Goal: Information Seeking & Learning: Learn about a topic

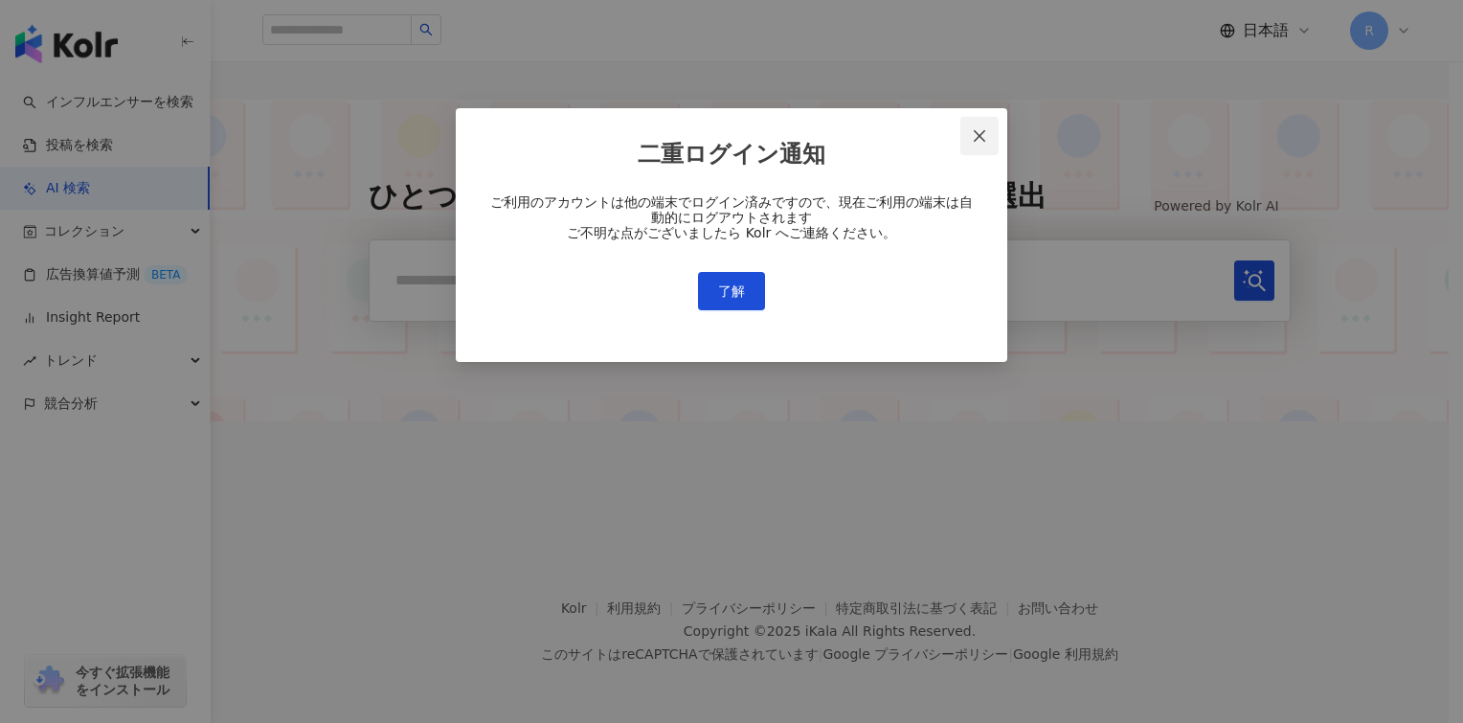
click at [990, 130] on span "Close" at bounding box center [979, 135] width 38 height 15
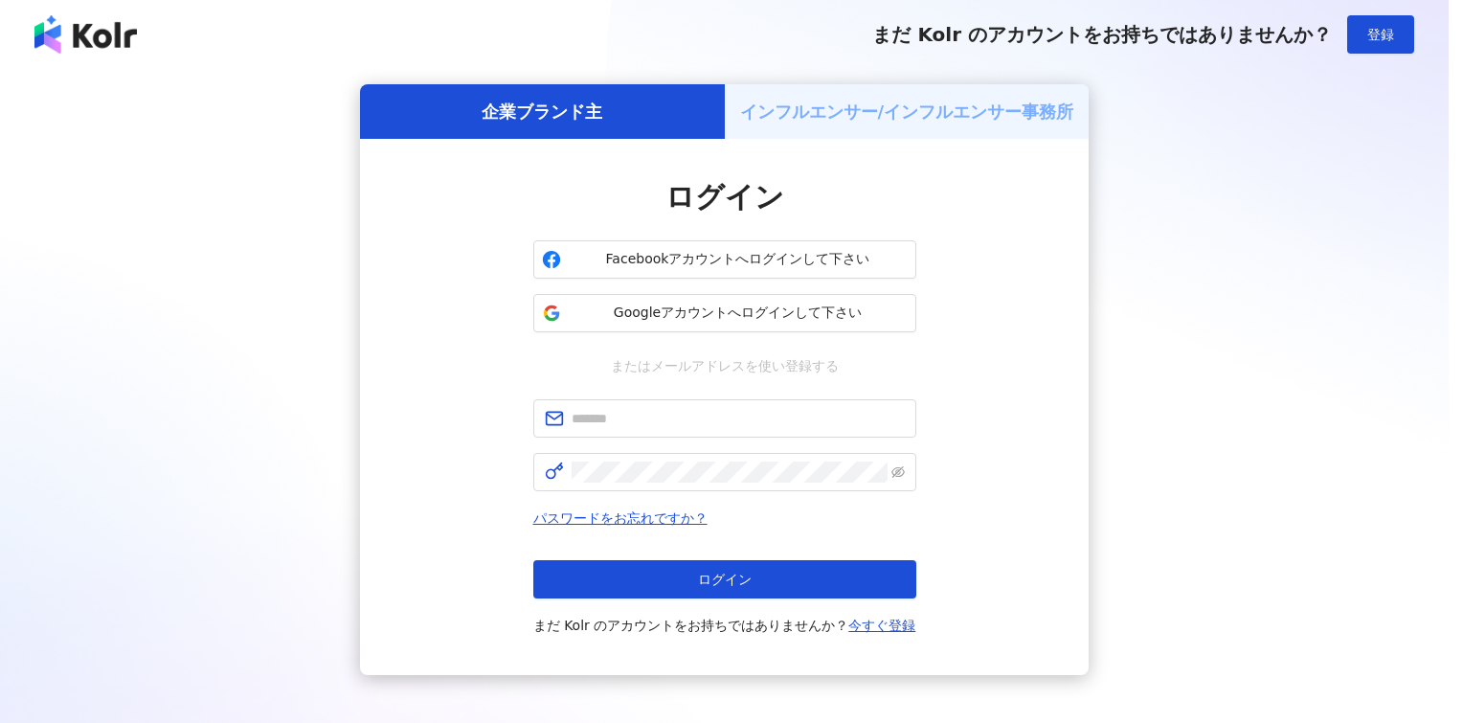
click at [984, 132] on div "二重ログイン通知 ご利用のアカウントは他の端末でログイン済みですので、現在ご利用の端末は自動的にログアウトされます ご不明な点がございましたら Kolr へご…" at bounding box center [731, 361] width 1463 height 723
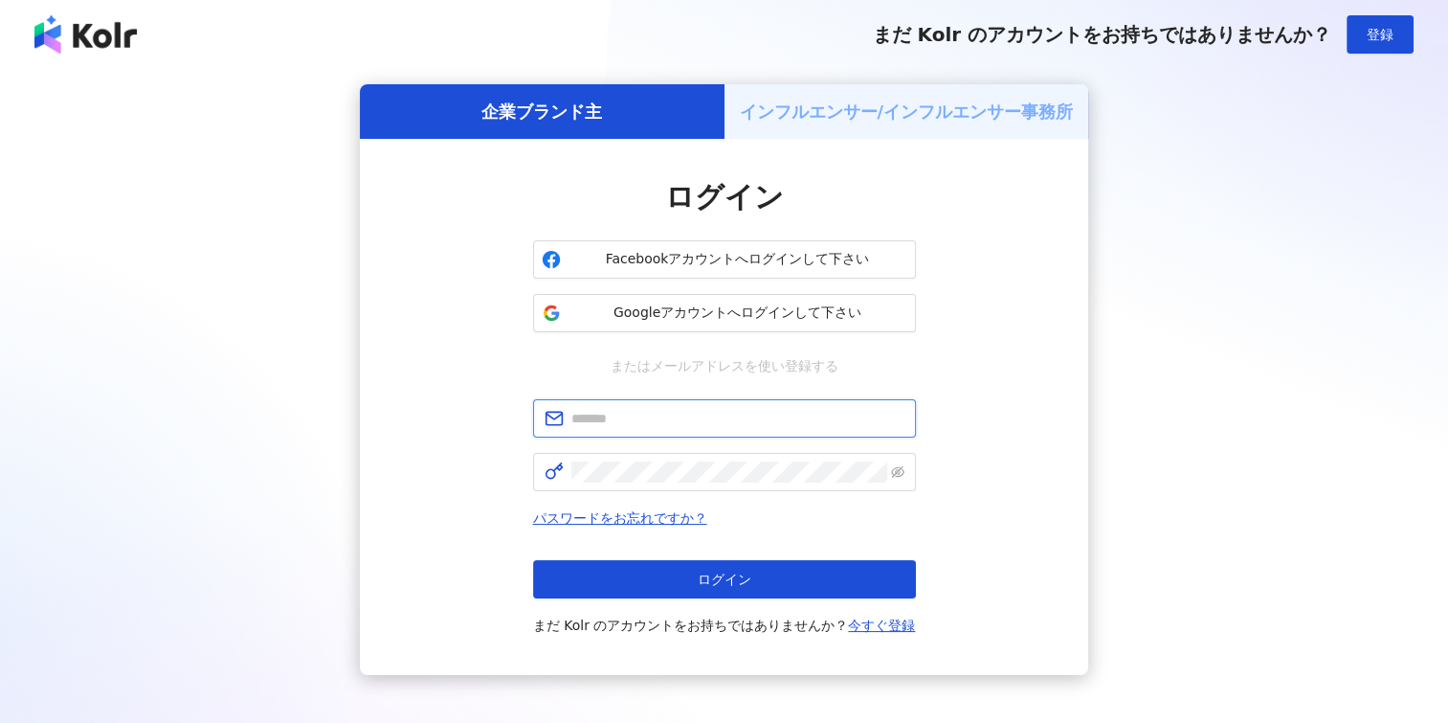
type input "**********"
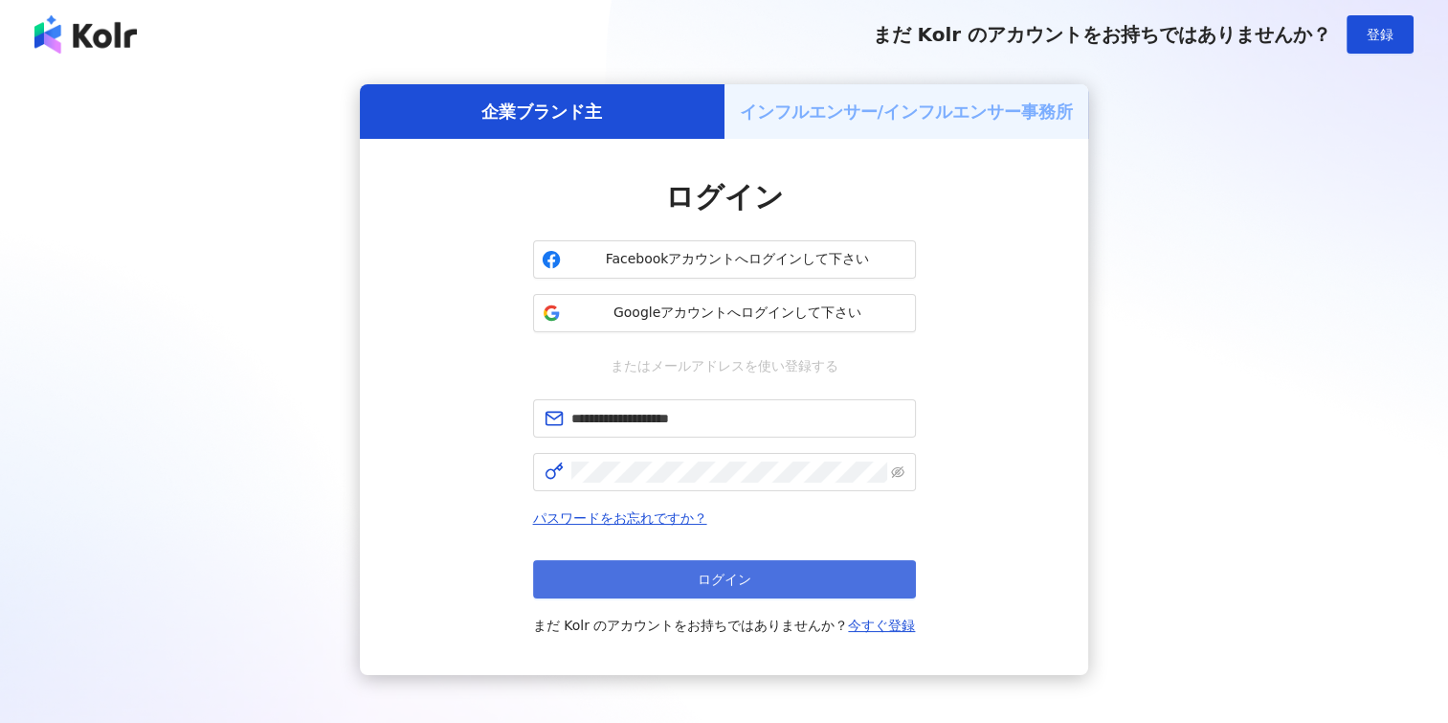
click at [743, 578] on span "ログイン" at bounding box center [725, 578] width 54 height 15
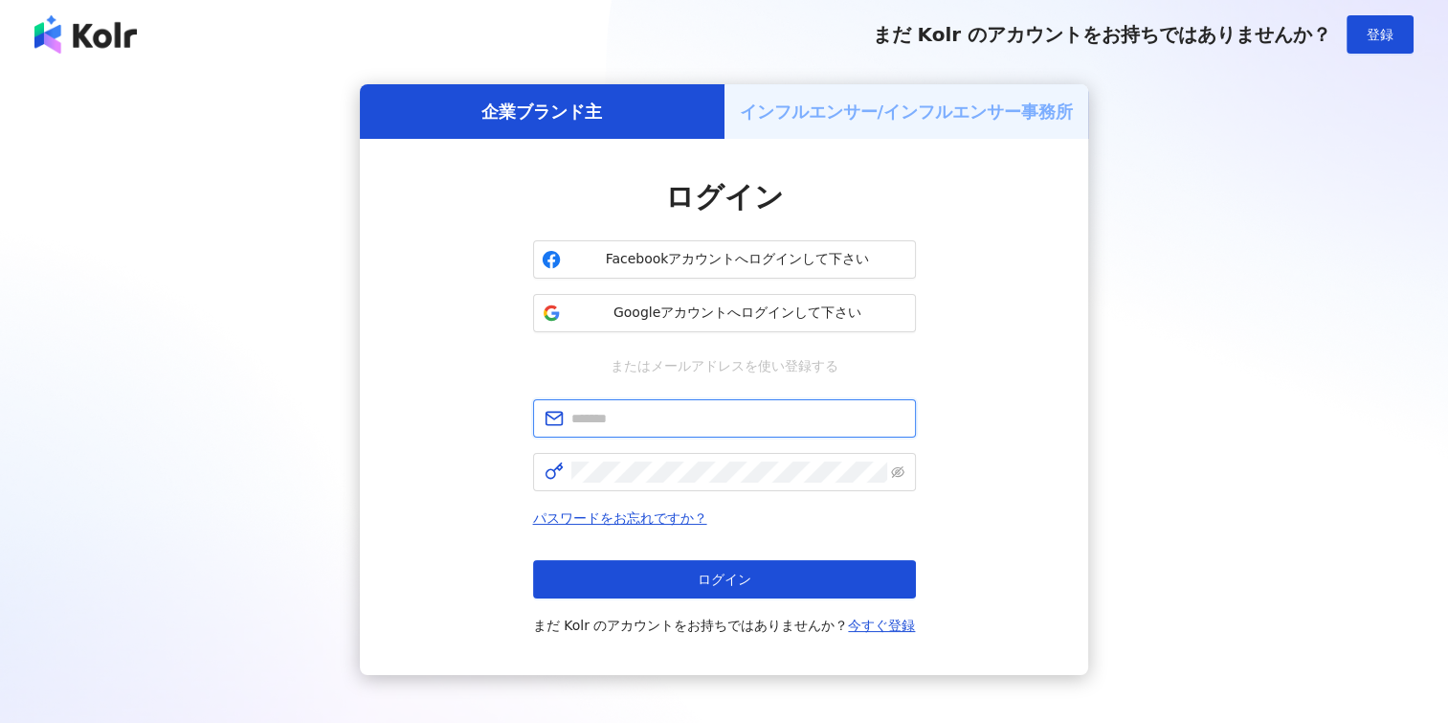
type input "**********"
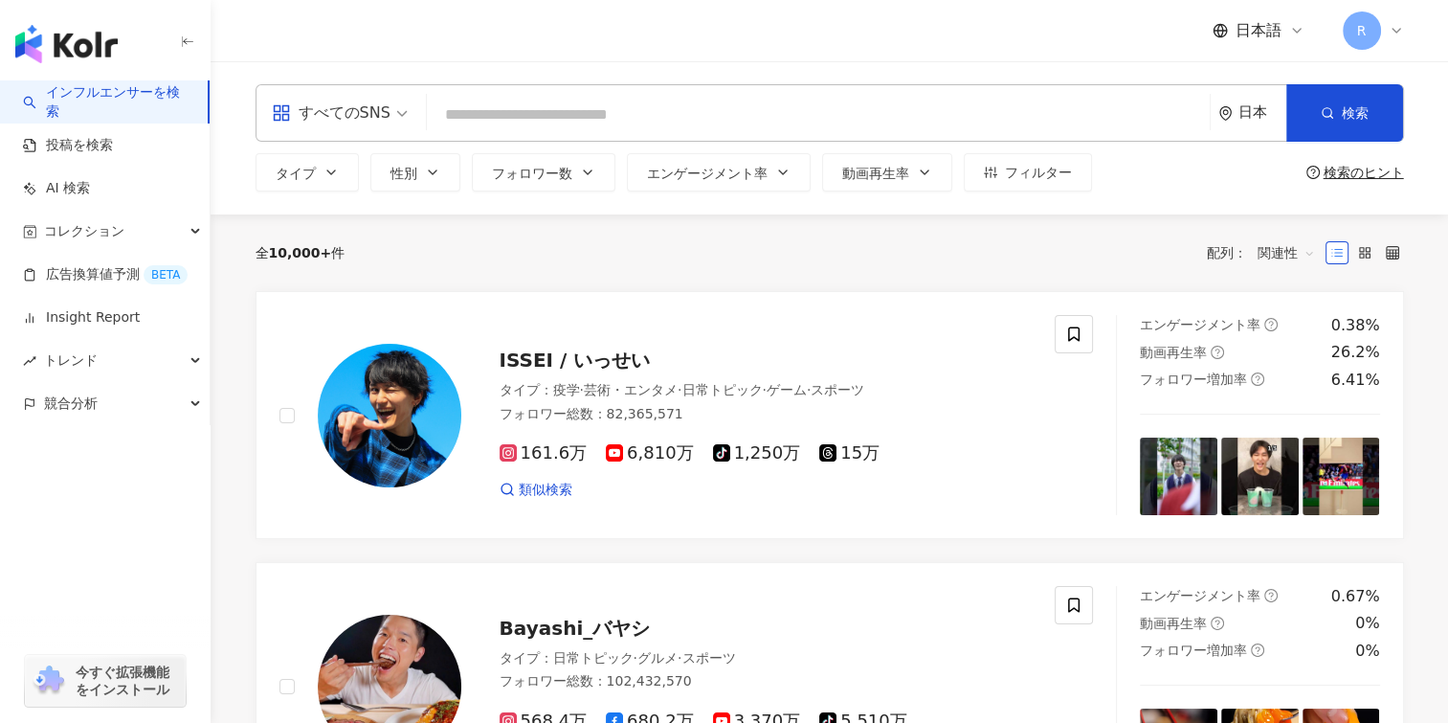
click at [513, 115] on input "search" at bounding box center [819, 115] width 768 height 36
click at [90, 188] on link "AI 検索" at bounding box center [56, 188] width 67 height 19
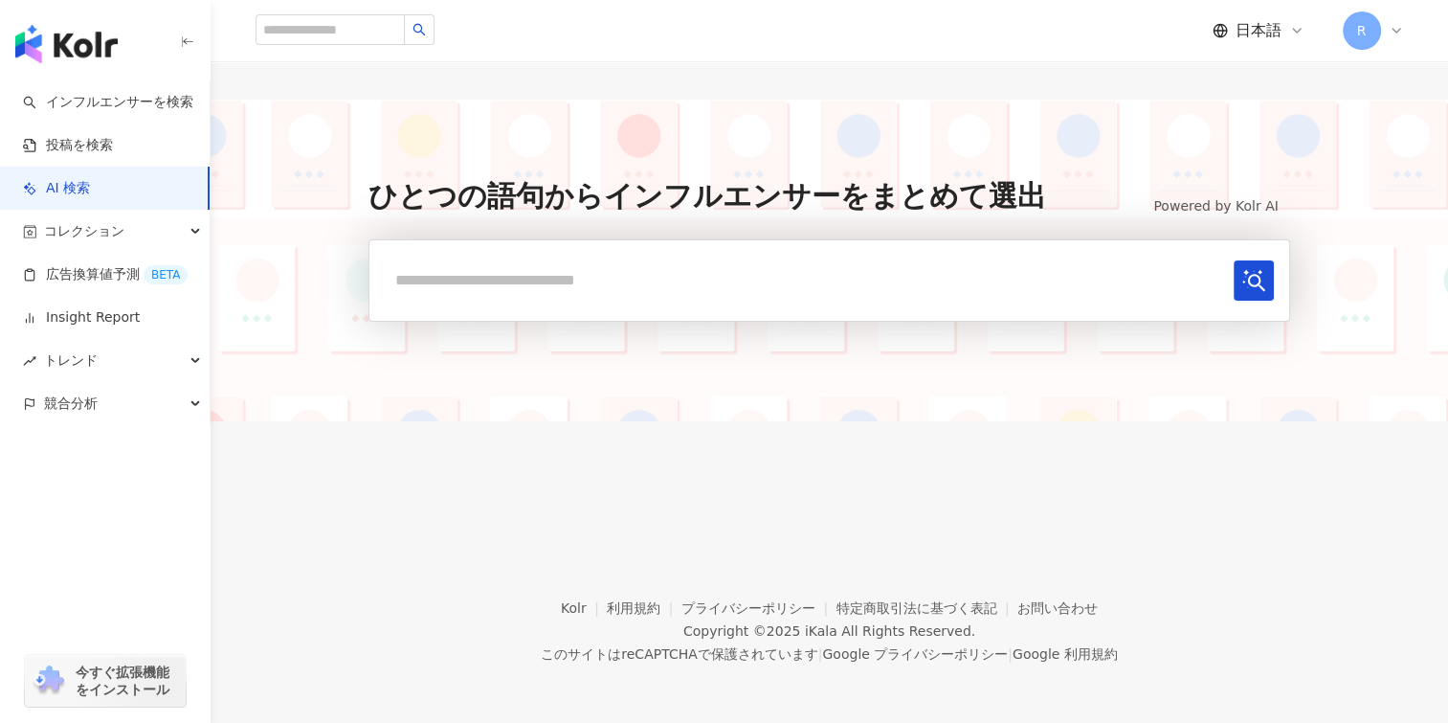
click at [490, 280] on input "text" at bounding box center [805, 279] width 840 height 39
drag, startPoint x: 429, startPoint y: 280, endPoint x: 562, endPoint y: 280, distance: 133.1
click at [557, 280] on input "text" at bounding box center [805, 279] width 840 height 39
click at [130, 96] on link "インフルエンサーを検索" at bounding box center [108, 102] width 170 height 19
click at [101, 146] on link "投稿を検索" at bounding box center [68, 145] width 90 height 19
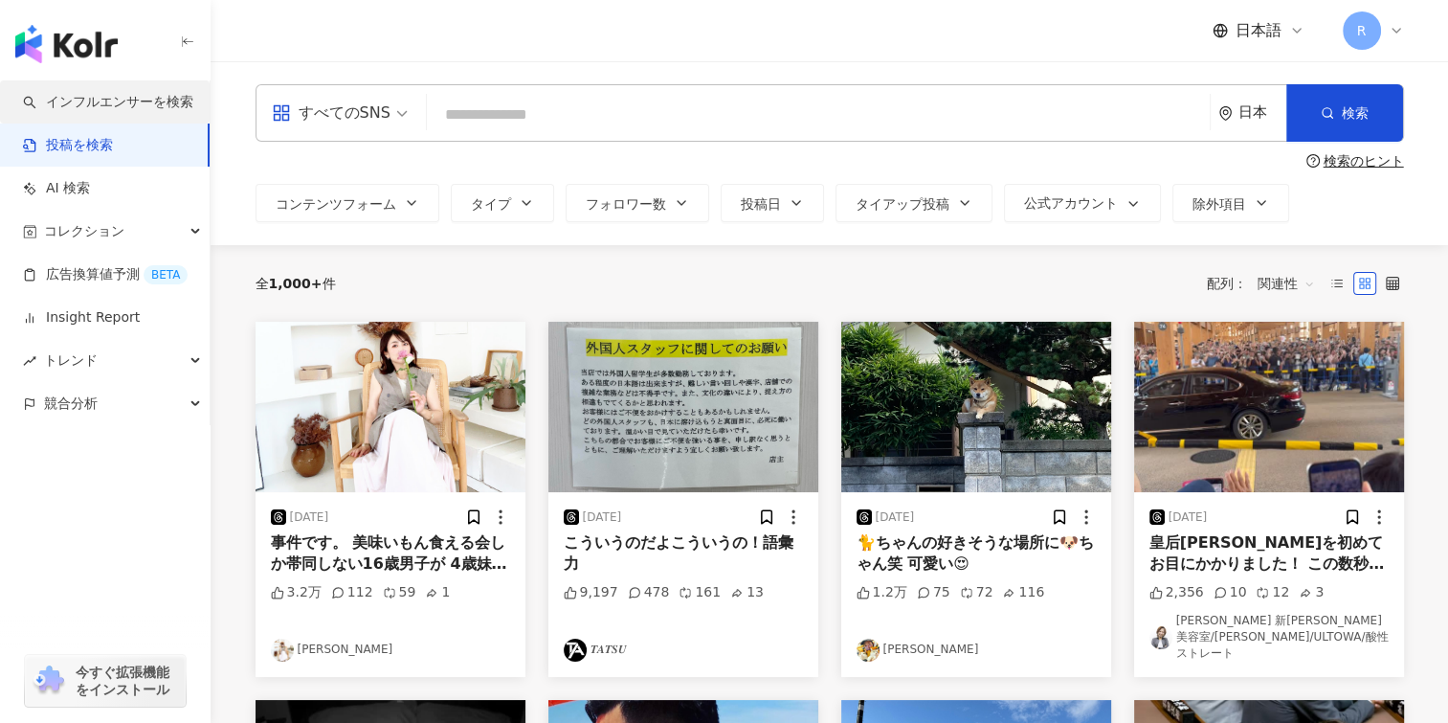
click at [86, 107] on link "インフルエンサーを検索" at bounding box center [108, 102] width 170 height 19
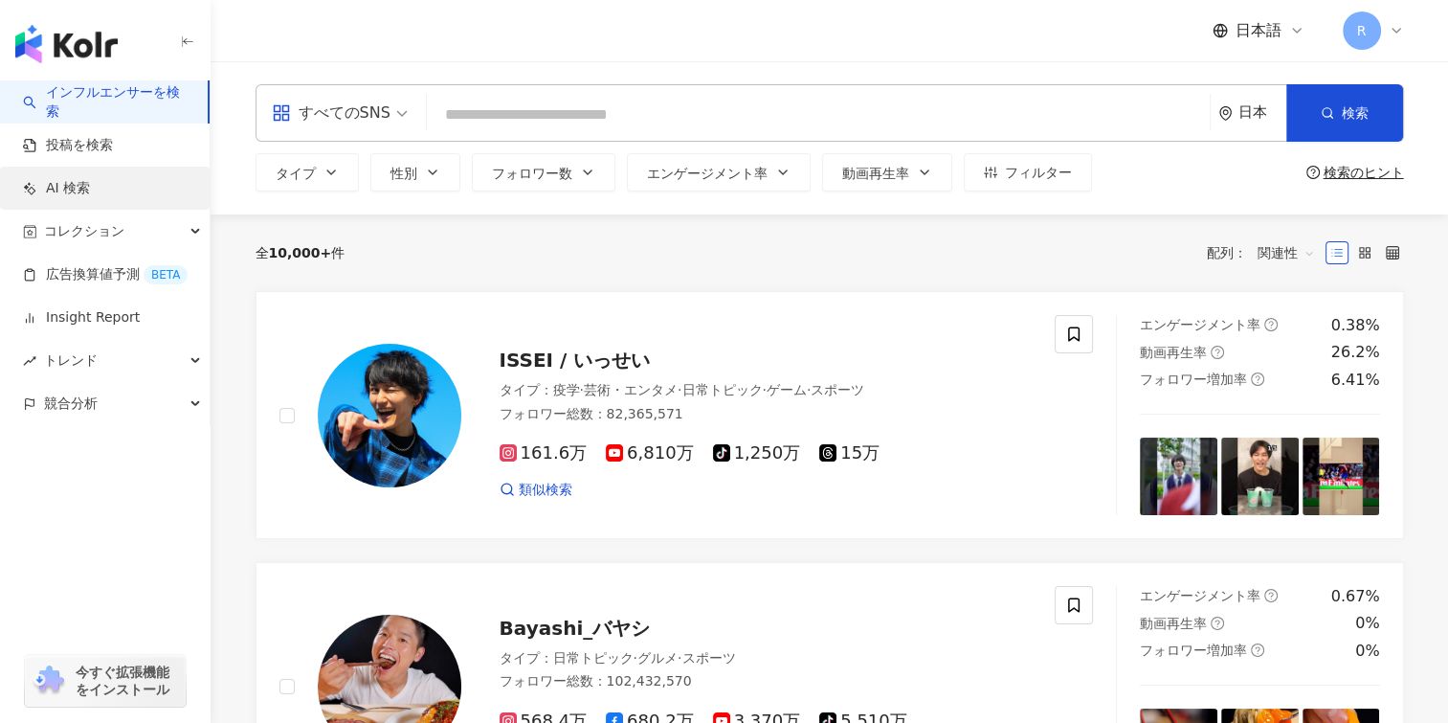
click at [90, 185] on link "AI 検索" at bounding box center [56, 188] width 67 height 19
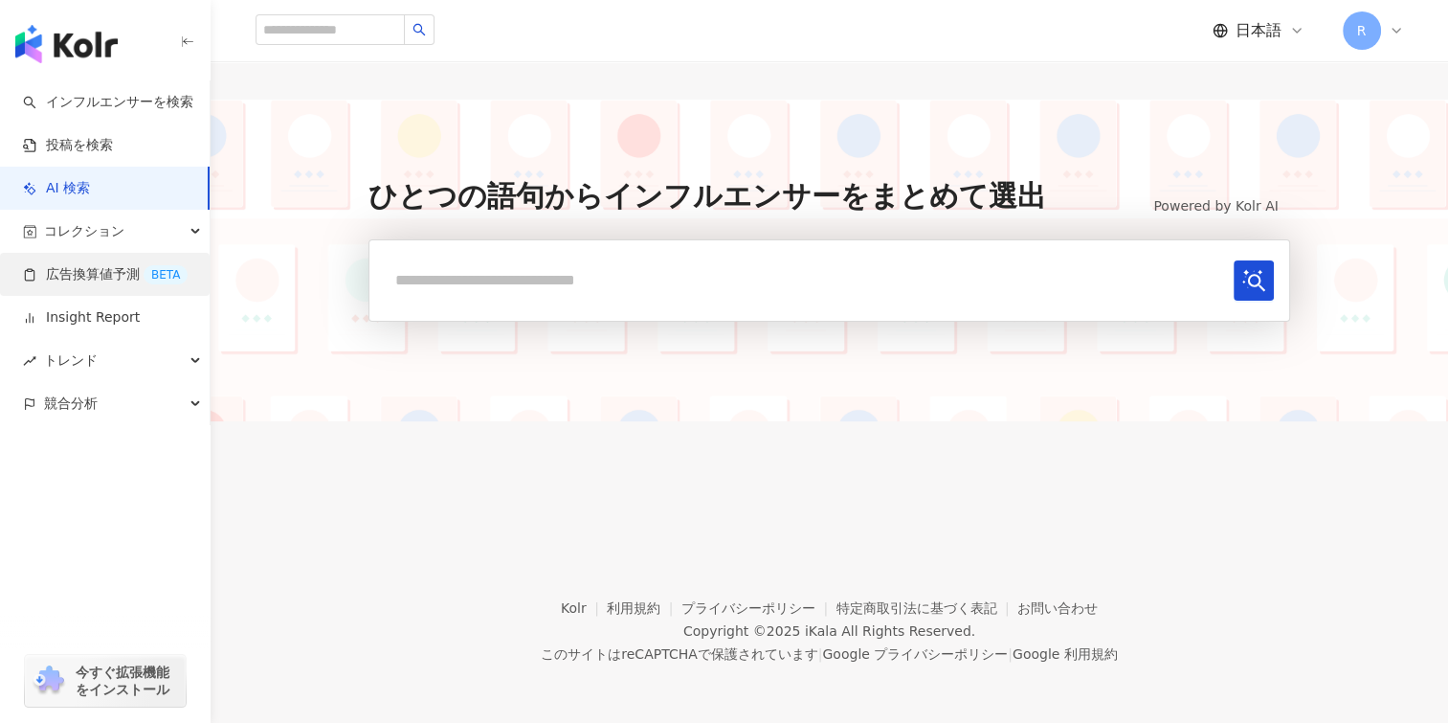
click at [76, 284] on link "広告換算値予測 BETA" at bounding box center [105, 274] width 165 height 19
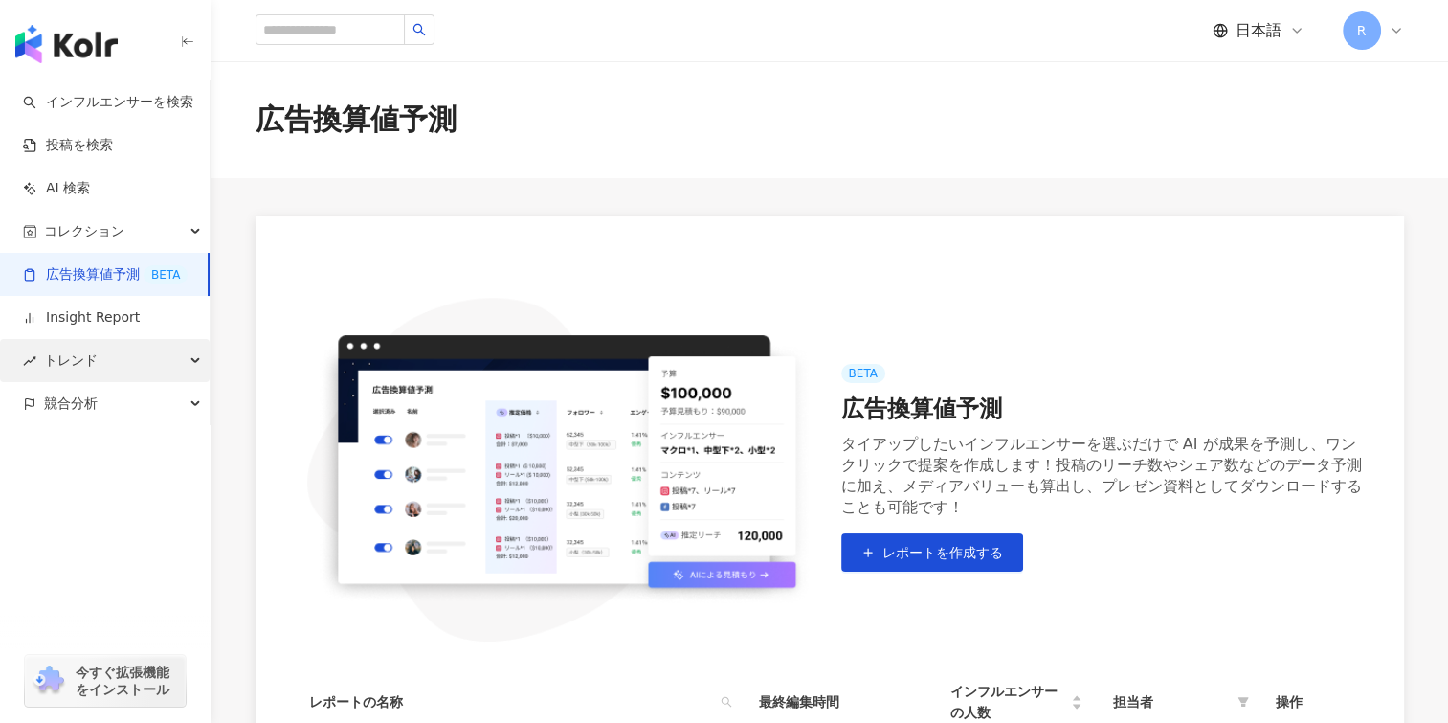
click at [99, 375] on div "トレンド" at bounding box center [105, 360] width 210 height 43
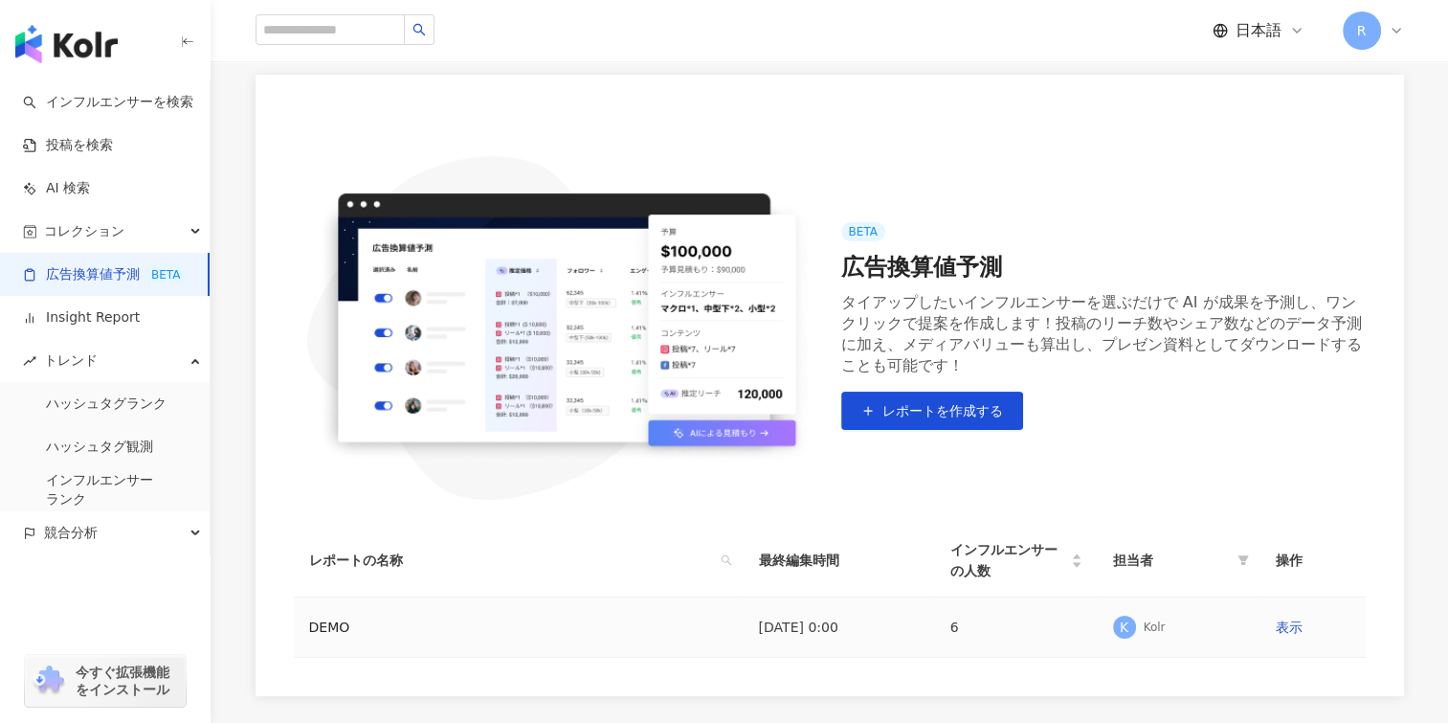
scroll to position [287, 0]
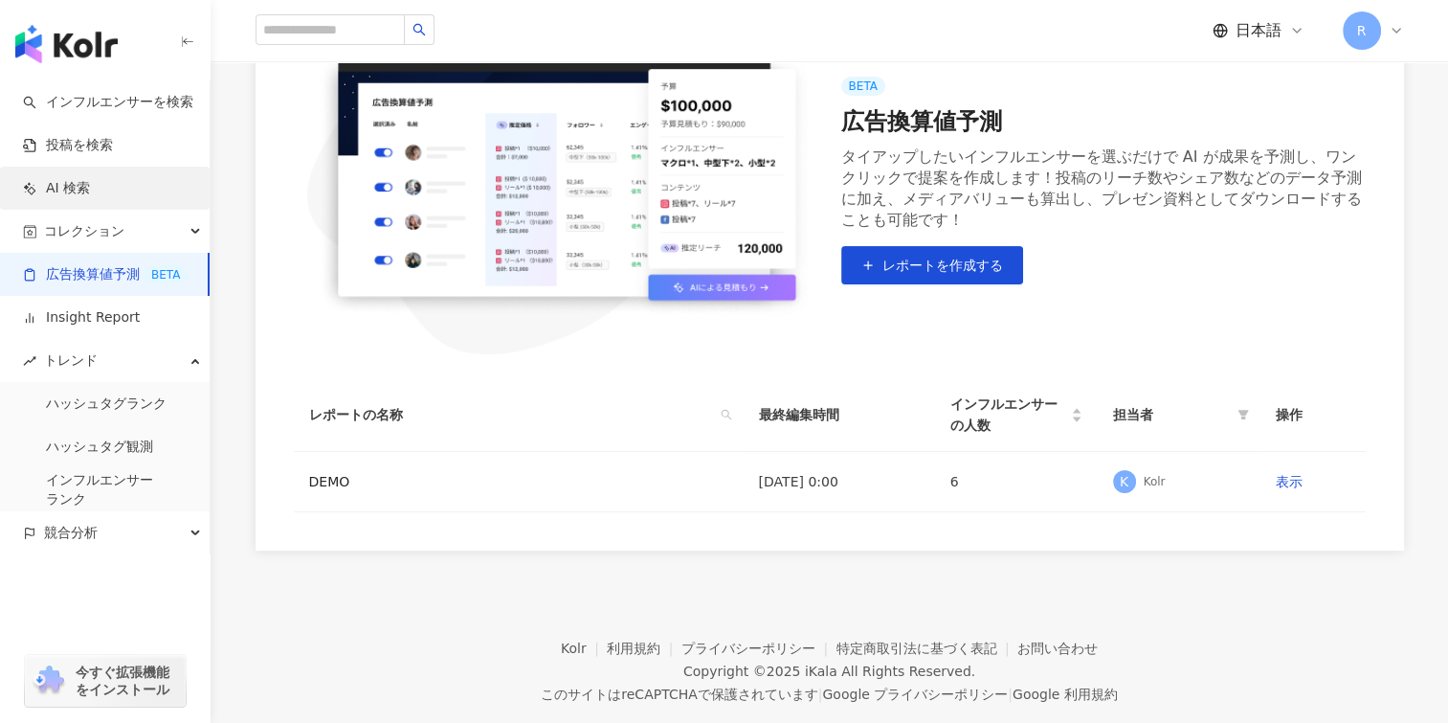
click at [90, 179] on link "AI 検索" at bounding box center [56, 188] width 67 height 19
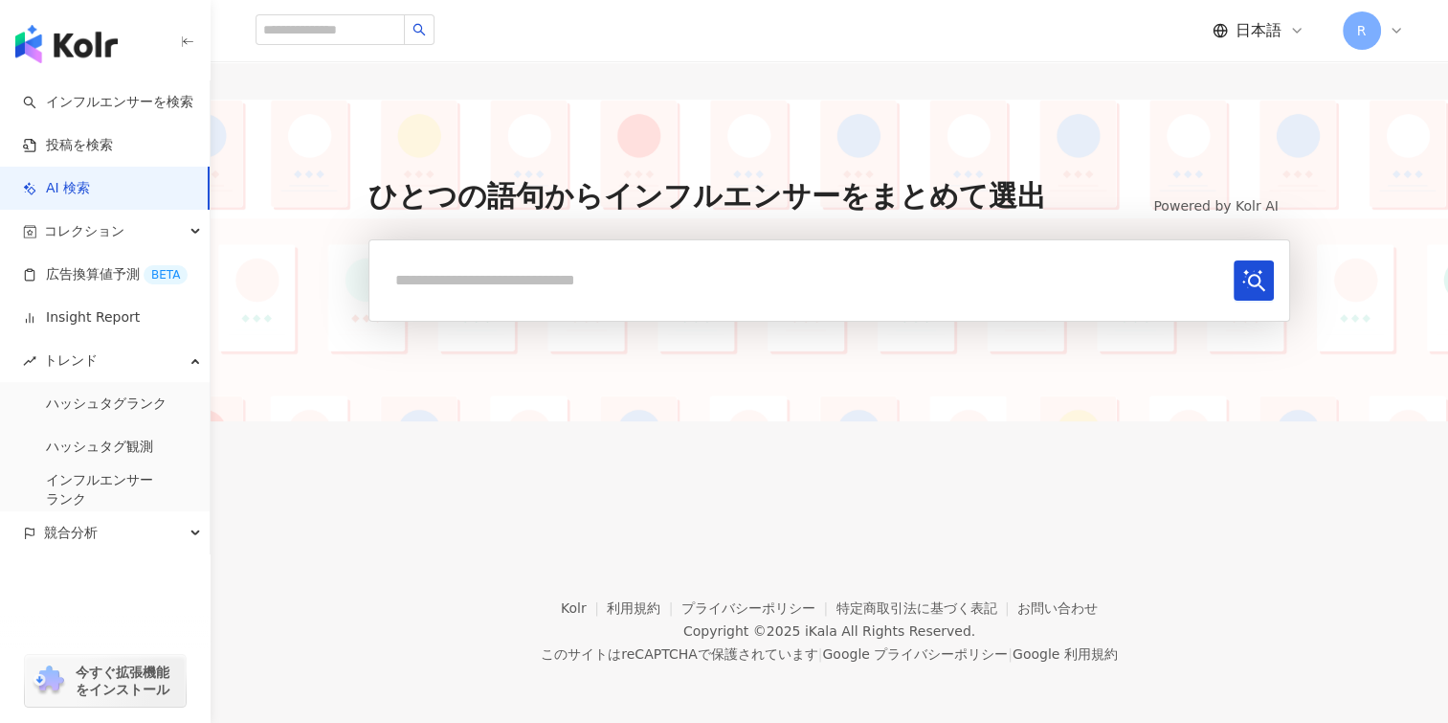
click at [564, 277] on input "text" at bounding box center [805, 279] width 840 height 39
click at [1234, 260] on button "submit" at bounding box center [1254, 280] width 40 height 40
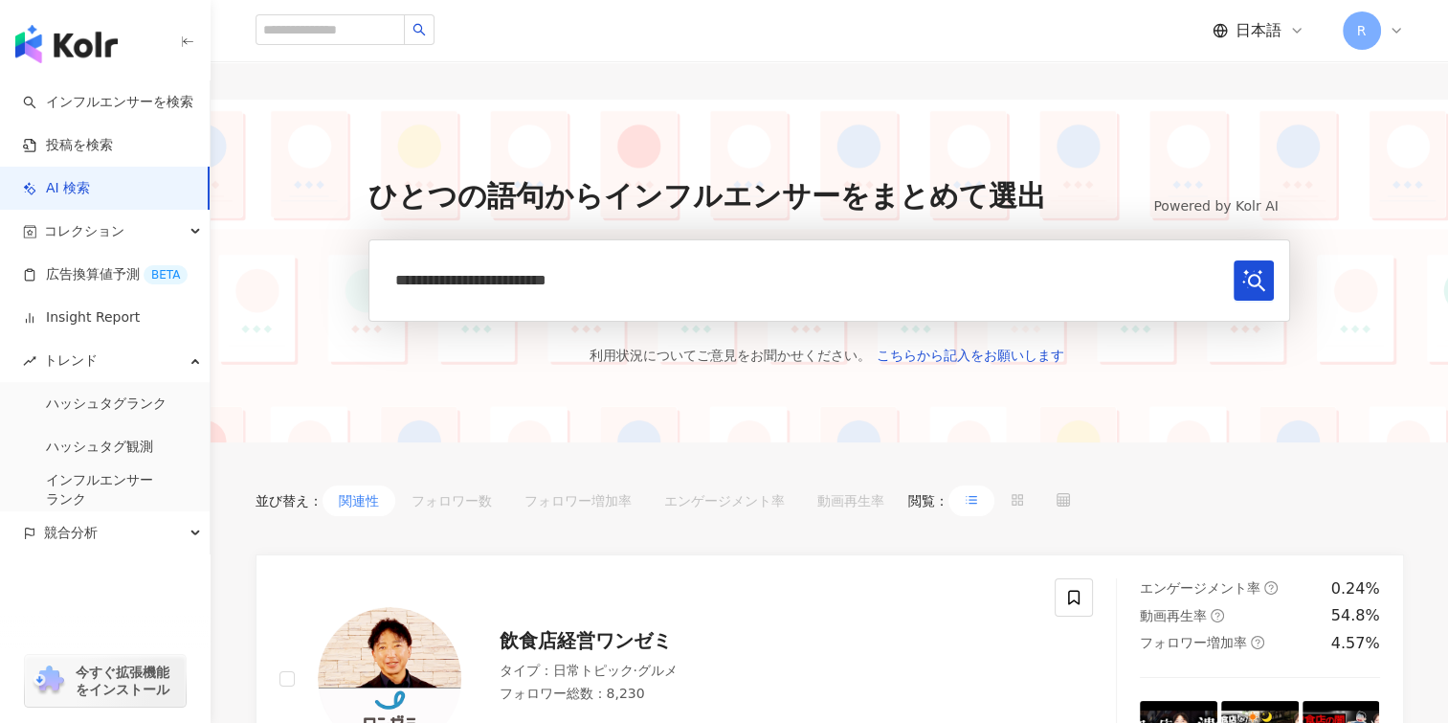
click at [794, 289] on input "**********" at bounding box center [805, 279] width 840 height 39
click at [685, 283] on input "**********" at bounding box center [805, 279] width 840 height 39
type input "**********"
click at [1234, 260] on button "submit" at bounding box center [1254, 280] width 40 height 40
click at [1099, 276] on input "**********" at bounding box center [805, 279] width 840 height 39
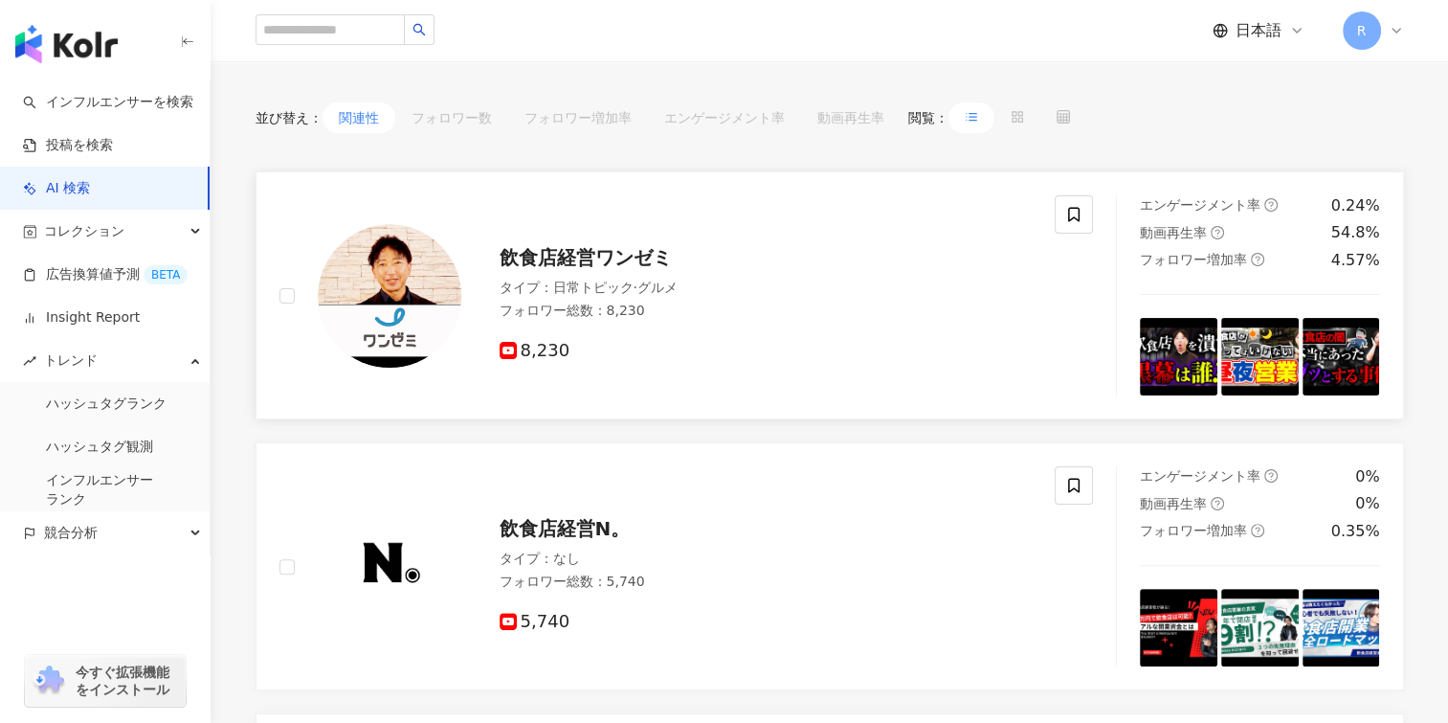
scroll to position [479, 0]
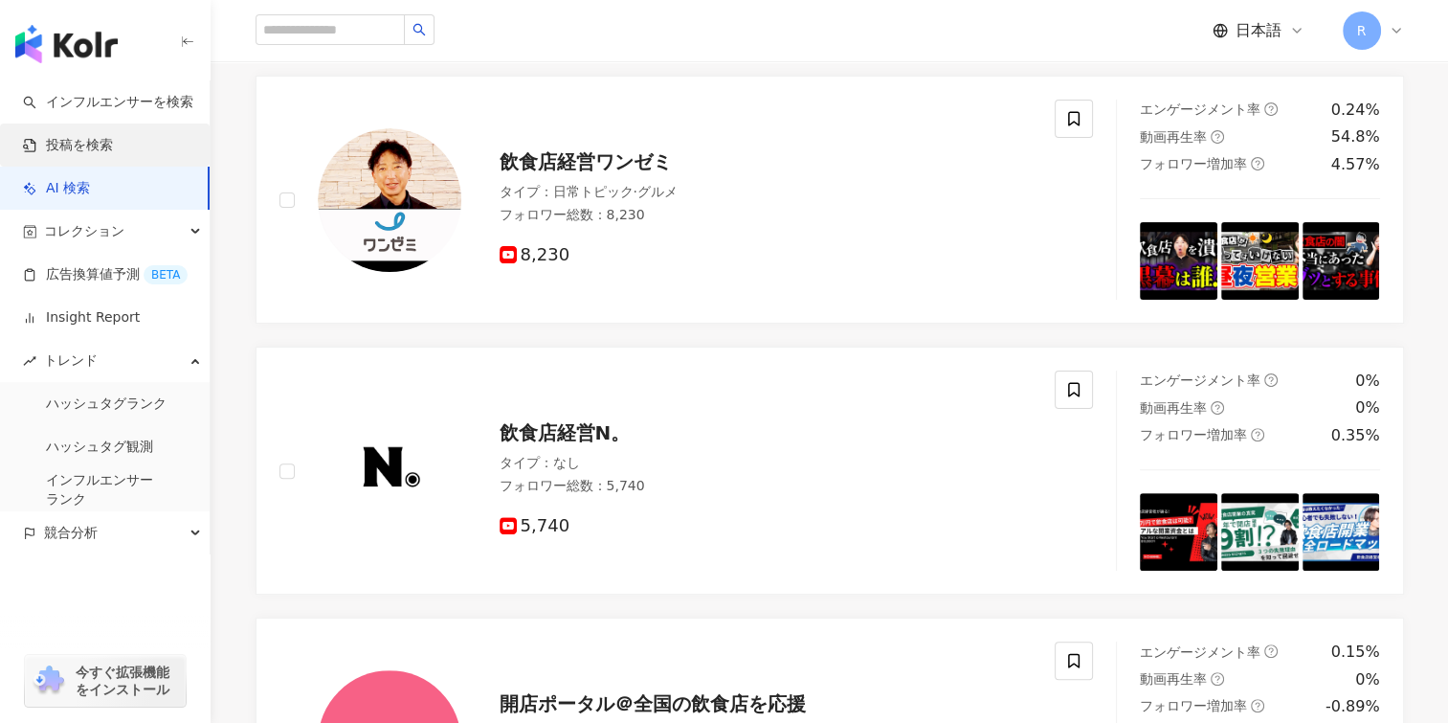
click at [77, 151] on link "投稿を検索" at bounding box center [68, 145] width 90 height 19
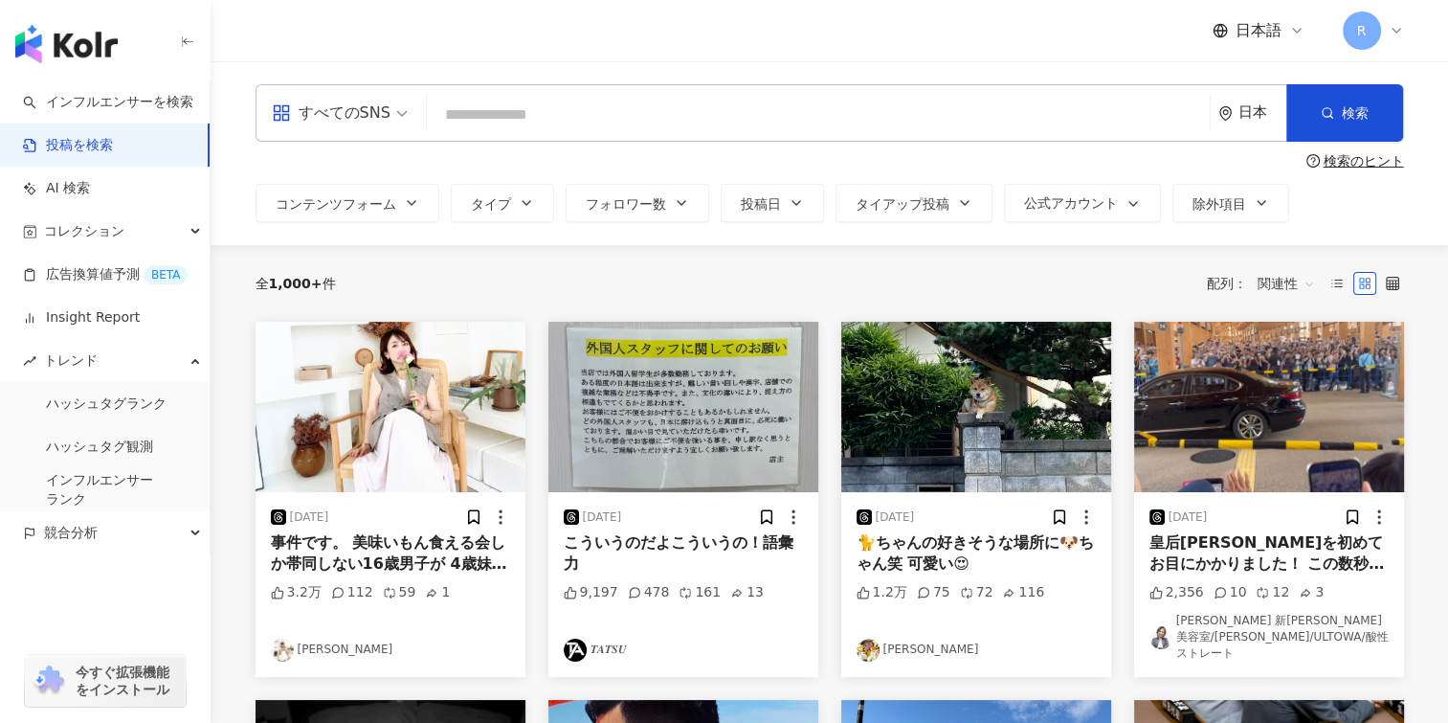
click at [506, 116] on input "search" at bounding box center [819, 114] width 768 height 41
type input "*"
click at [492, 127] on input "search" at bounding box center [819, 114] width 768 height 41
click at [398, 114] on span "すべてのSNS" at bounding box center [340, 113] width 136 height 31
type input "**********"
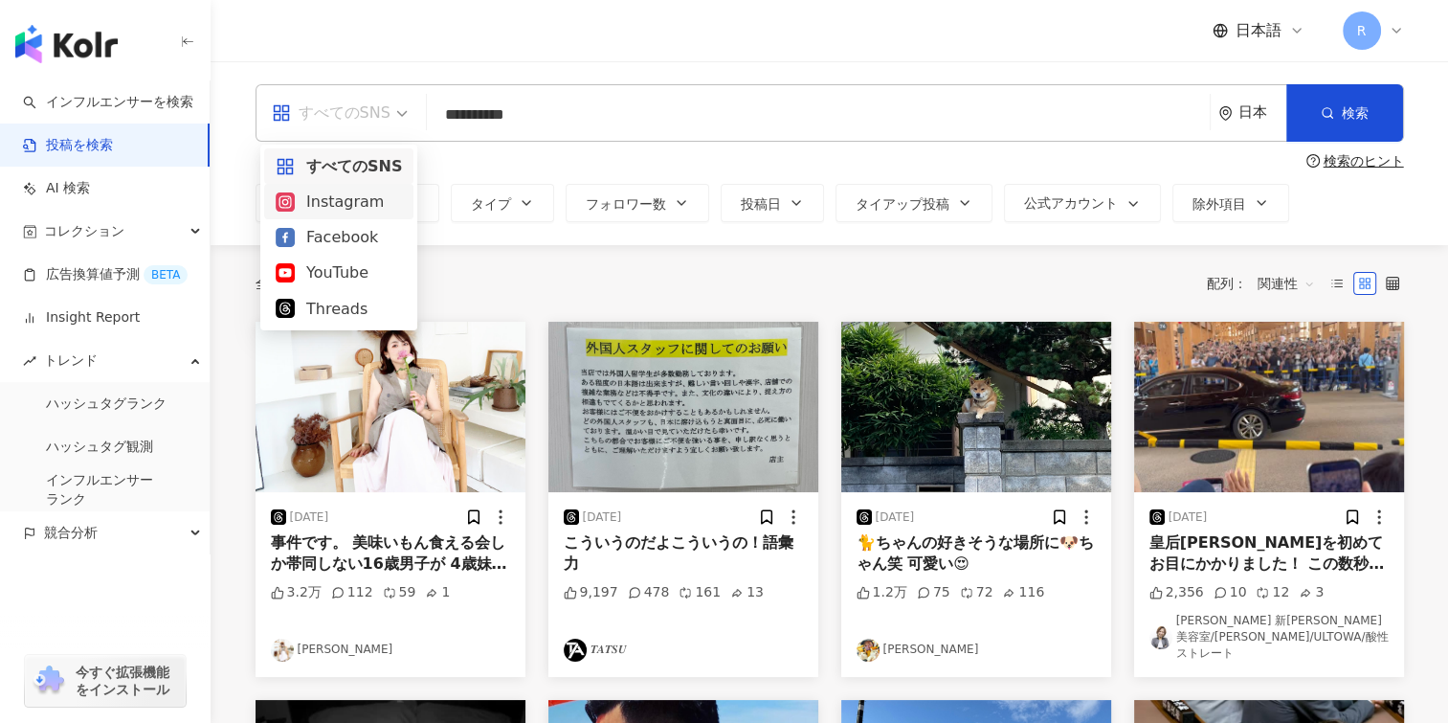
click at [370, 190] on div "Instagram" at bounding box center [339, 202] width 126 height 24
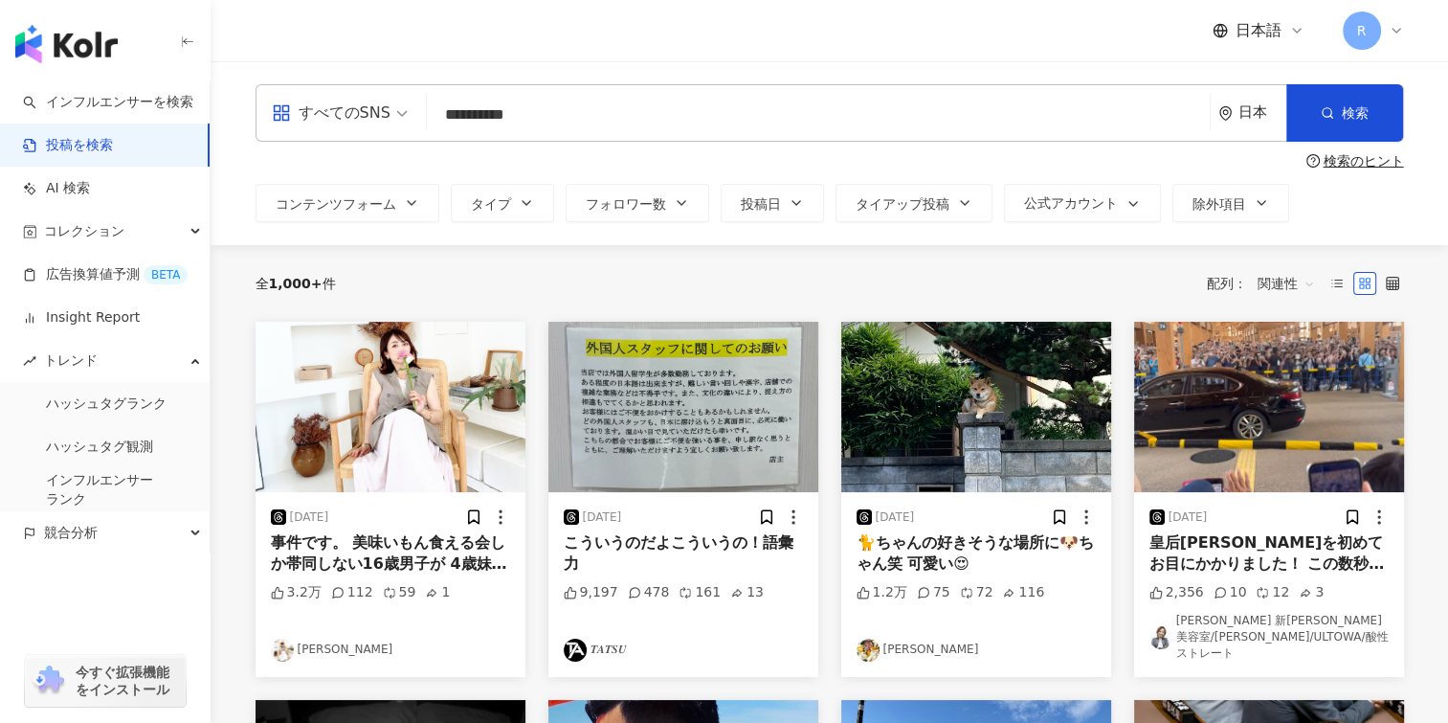
click at [370, 190] on button "コンテンツフォーム" at bounding box center [348, 203] width 184 height 38
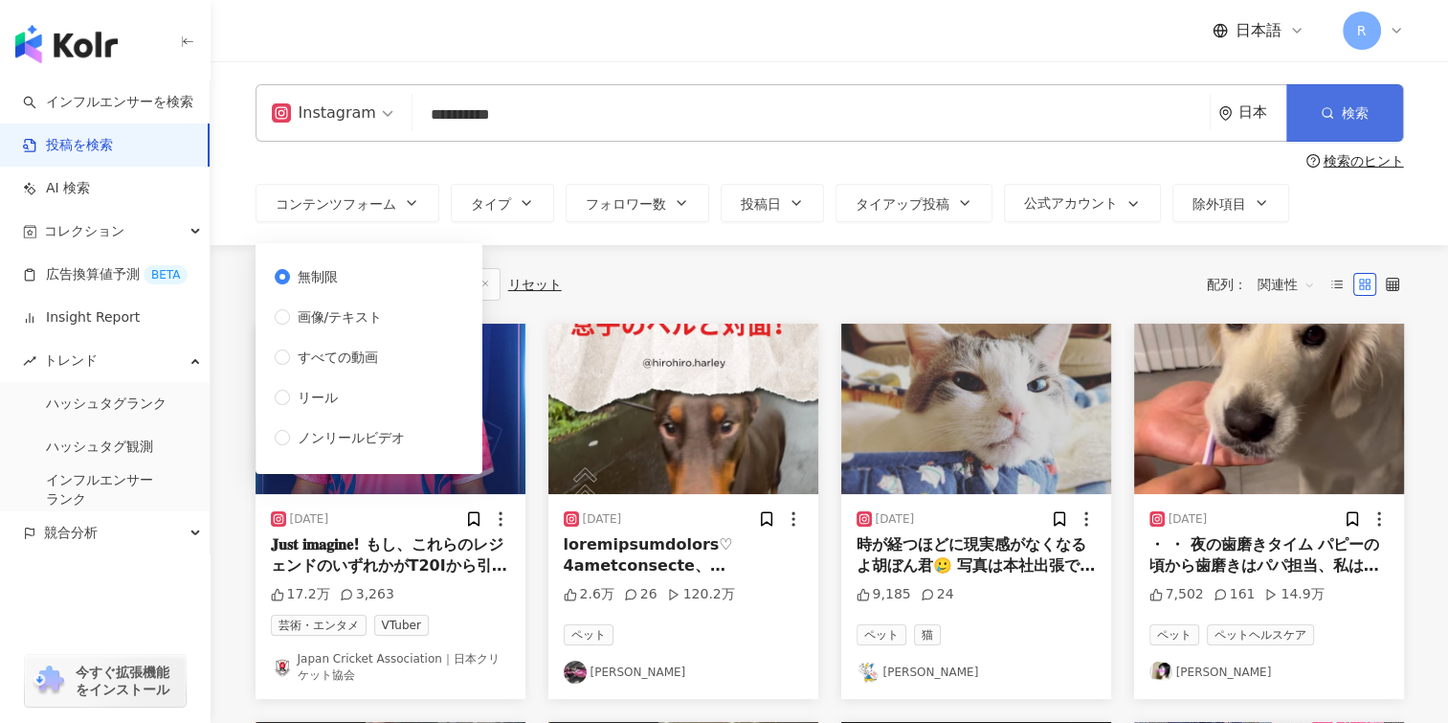
click at [1331, 107] on icon "button" at bounding box center [1327, 112] width 13 height 13
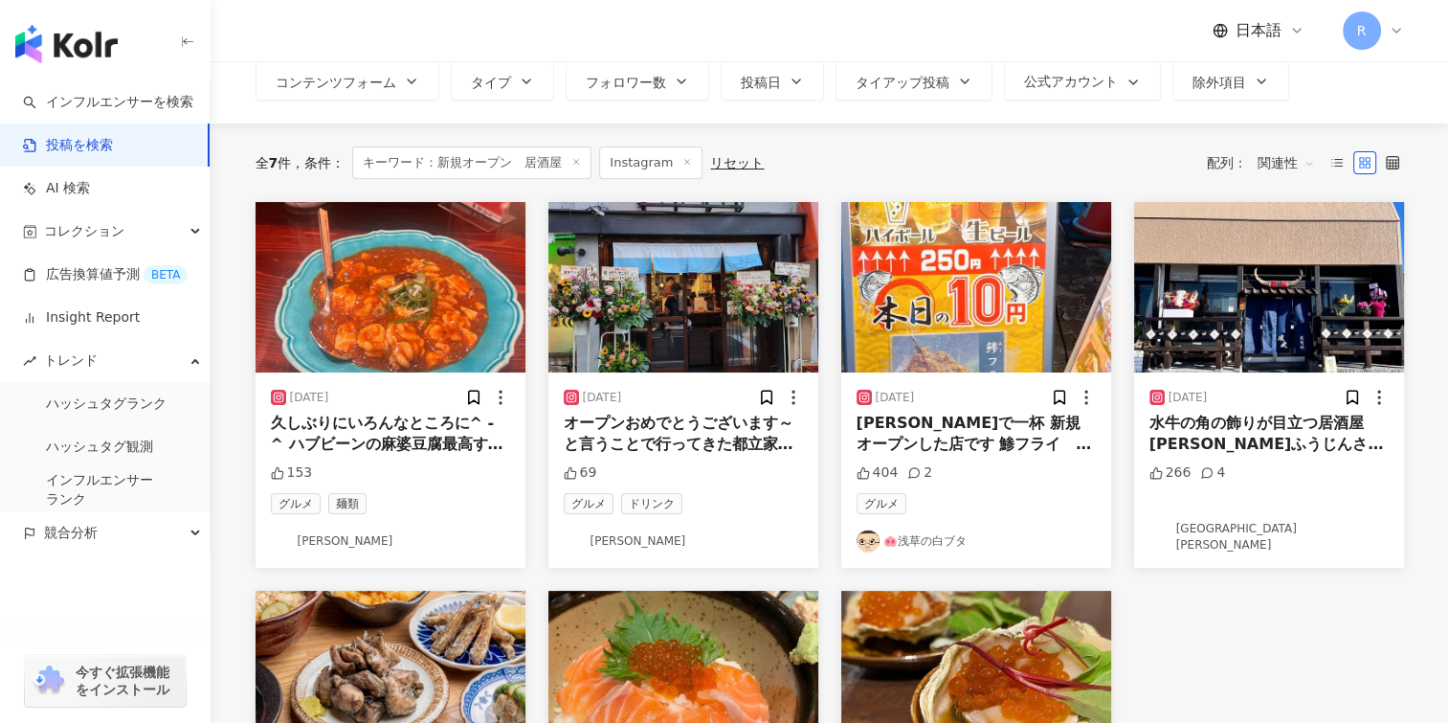
scroll to position [191, 0]
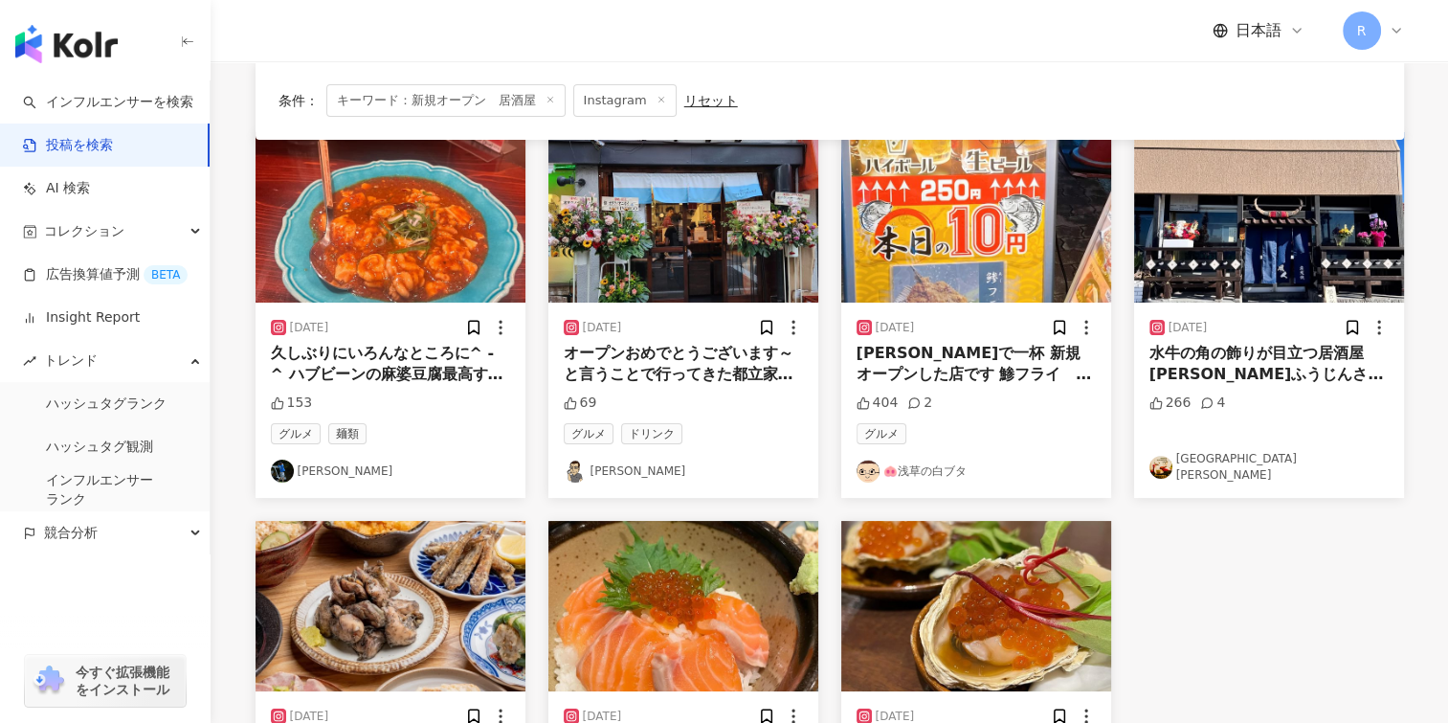
click at [656, 377] on span "オープンおめでとうございます～と言うことで行ってきた都立家政駅。店内BGMは思わず口ずさんでしまう昭和歌謡～たまにウケるメニュー名～酒も肴も美味い店オタクノオ…" at bounding box center [683, 460] width 238 height 233
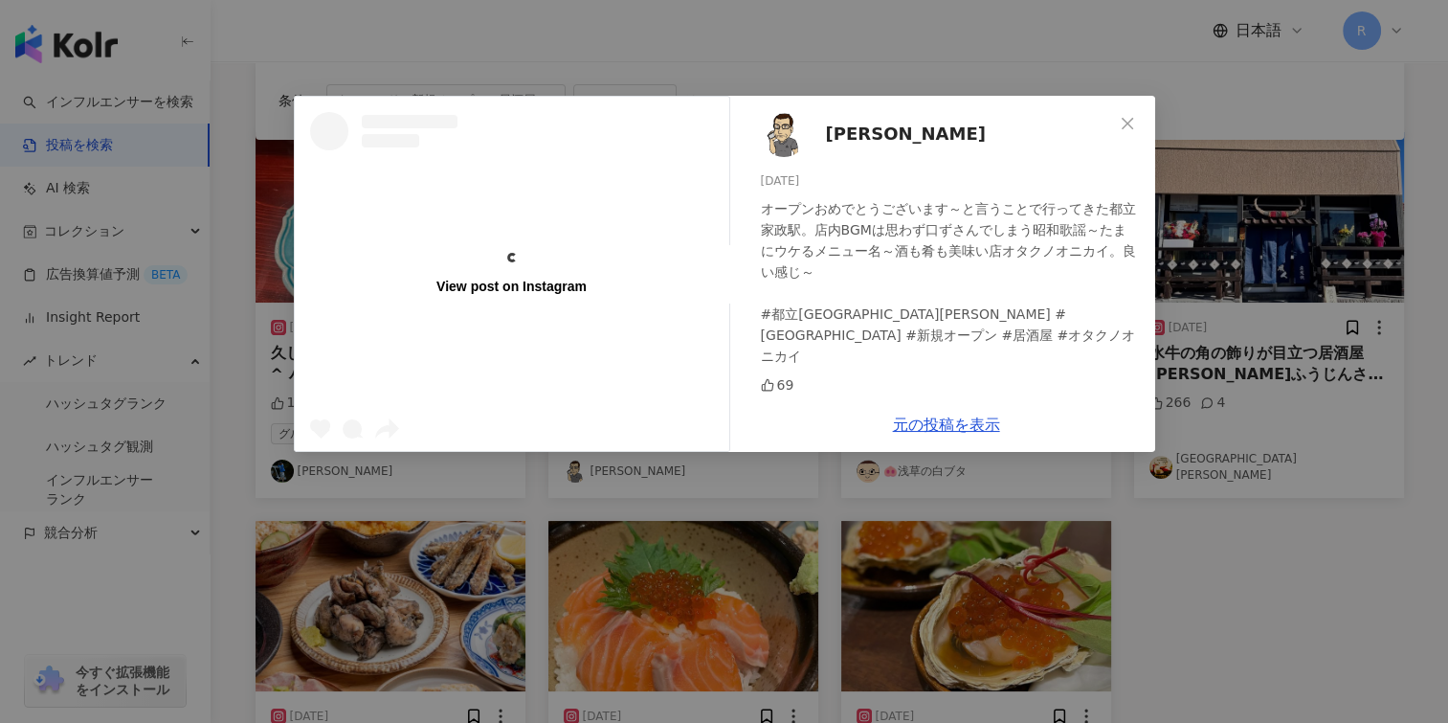
click at [640, 391] on div "View post on Instagram" at bounding box center [512, 274] width 435 height 354
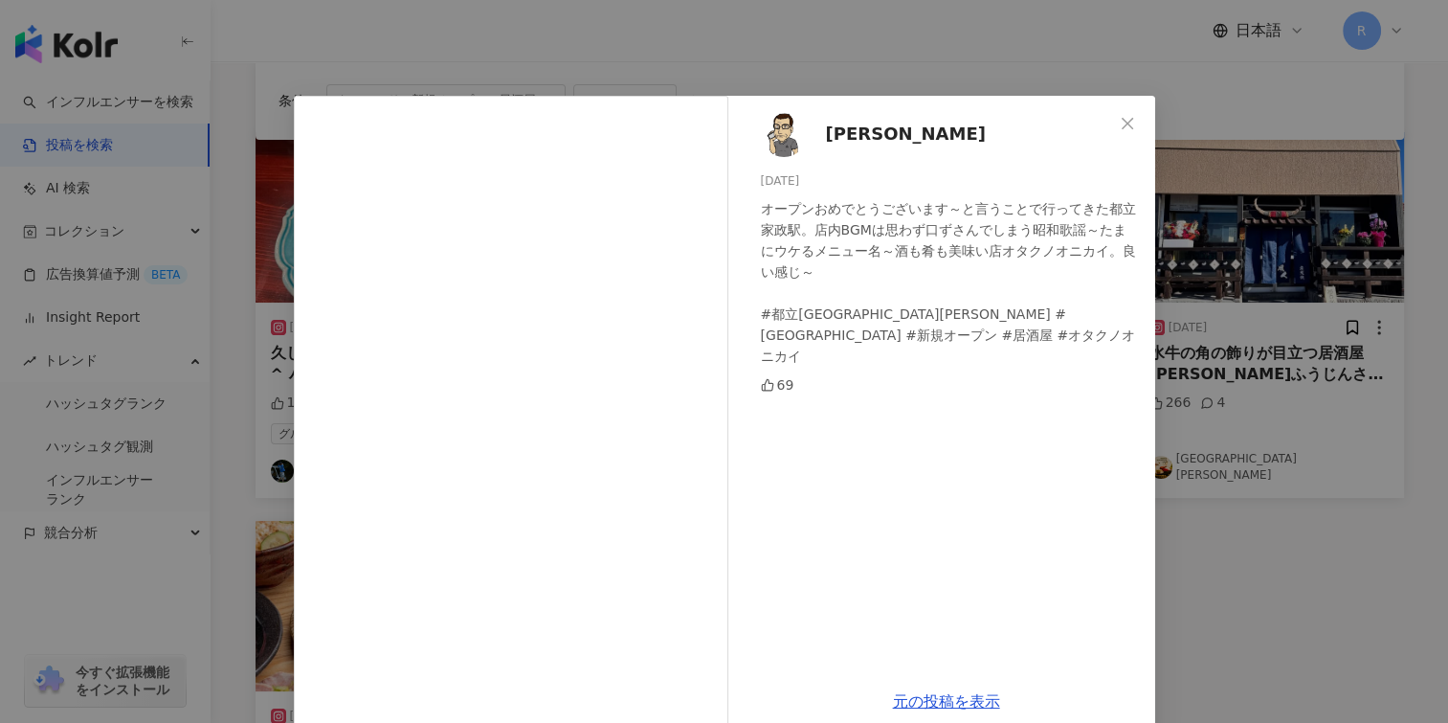
click at [1124, 129] on icon "close" at bounding box center [1127, 123] width 15 height 15
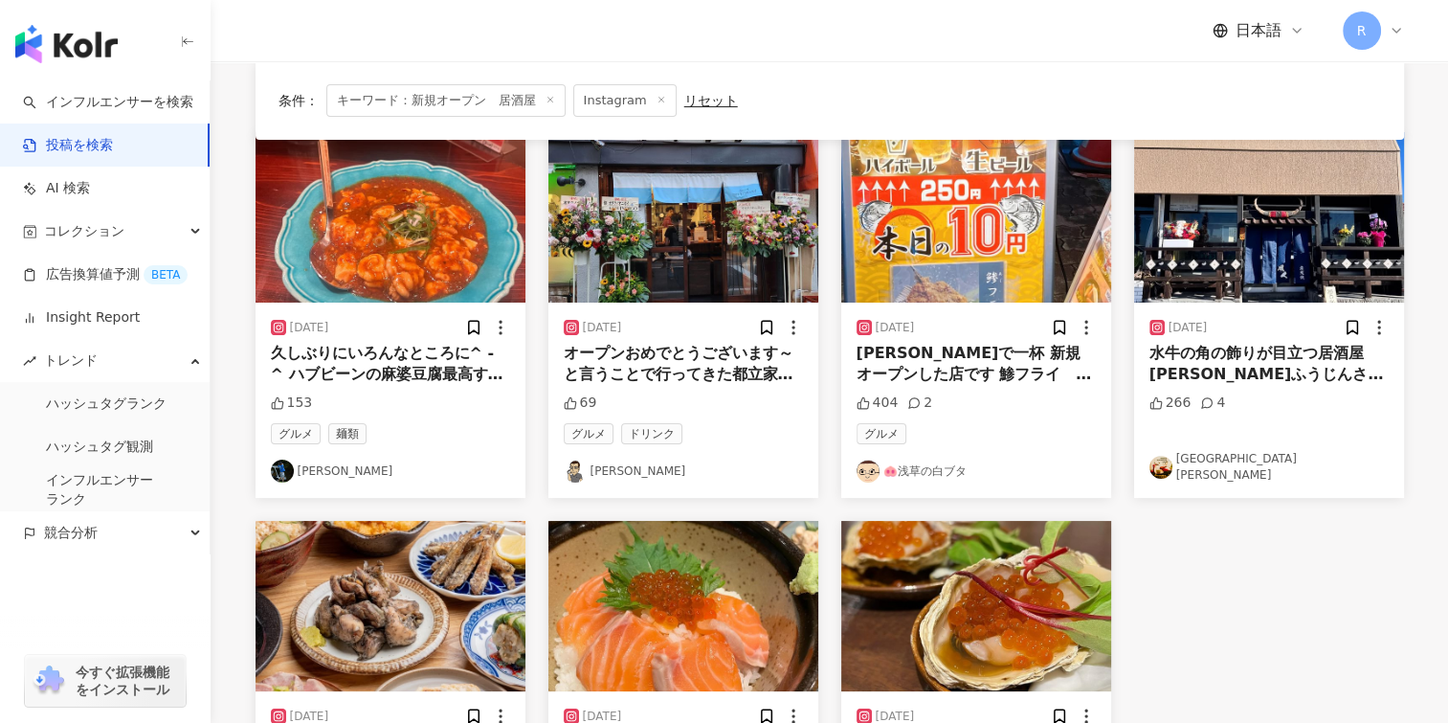
click at [1218, 623] on div "[DATE] 久しぶりにいろんなところに^ - ^ ハブビーンの麻婆豆腐最高すぎる からのや鮨に隣の新店舗に ごちそうさまでした😋 @yayaya_suda …" at bounding box center [830, 509] width 1172 height 755
click at [1197, 534] on div "[DATE] 久しぶりにいろんなところに^ - ^ ハブビーンの麻婆豆腐最高すぎる からのや鮨に隣の新店舗に ごちそうさまでした😋 @yayaya_suda …" at bounding box center [830, 509] width 1172 height 755
drag, startPoint x: 1197, startPoint y: 534, endPoint x: 1255, endPoint y: 631, distance: 113.0
click at [1255, 631] on div "[DATE] 久しぶりにいろんなところに^ - ^ ハブビーンの麻婆豆腐最高すぎる からのや鮨に隣の新店舗に ごちそうさまでした😋 @yayaya_suda …" at bounding box center [830, 509] width 1172 height 755
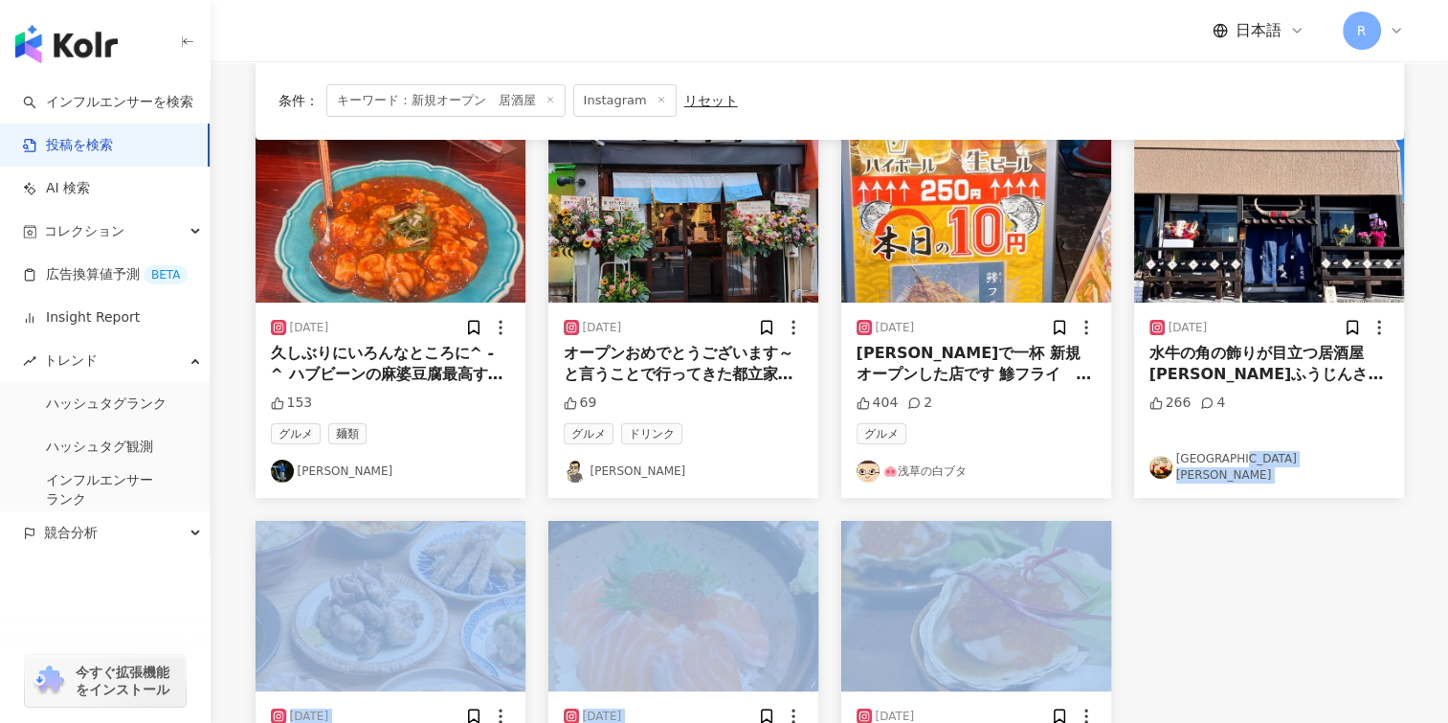
click at [1199, 650] on div "[DATE] 久しぶりにいろんなところに^ - ^ ハブビーンの麻婆豆腐最高すぎる からのや鮨に隣の新店舗に ごちそうさまでした😋 @yayaya_suda …" at bounding box center [830, 509] width 1172 height 755
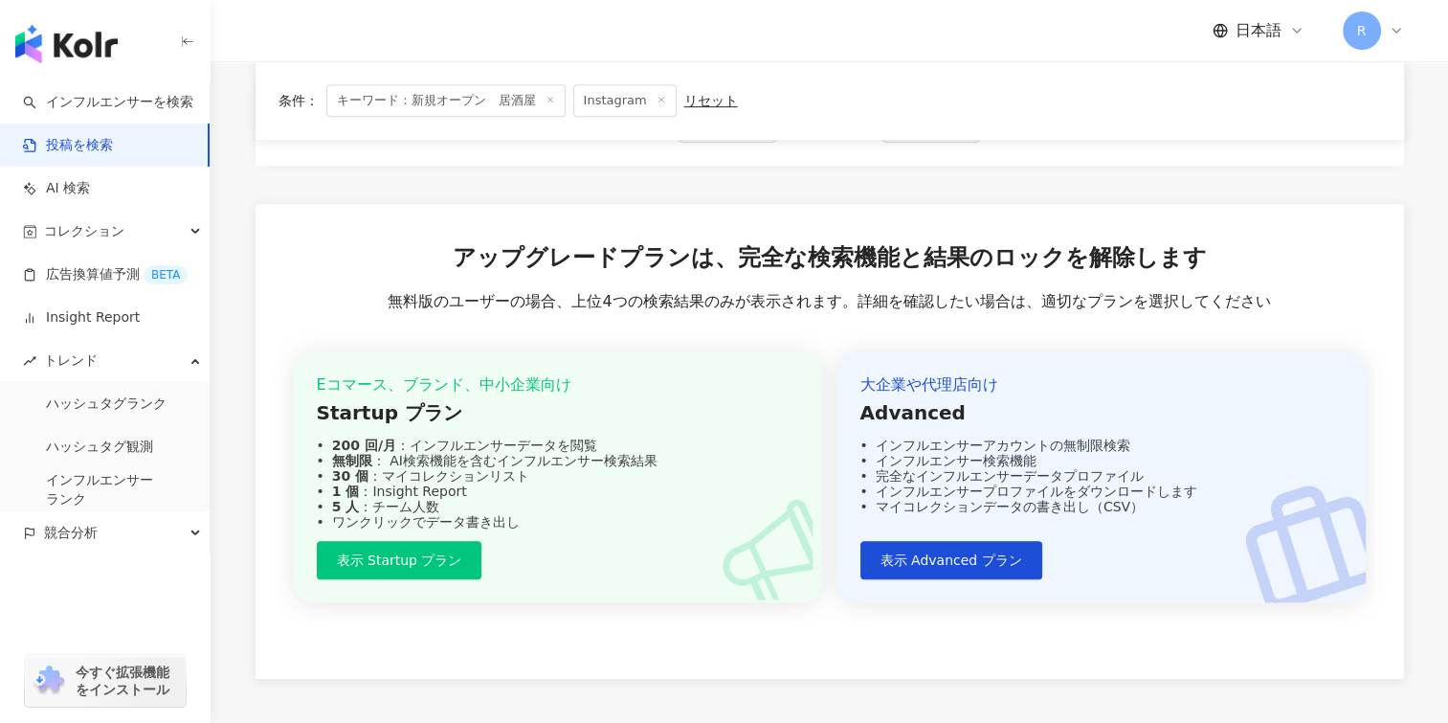
scroll to position [1053, 0]
